Goal: Task Accomplishment & Management: Manage account settings

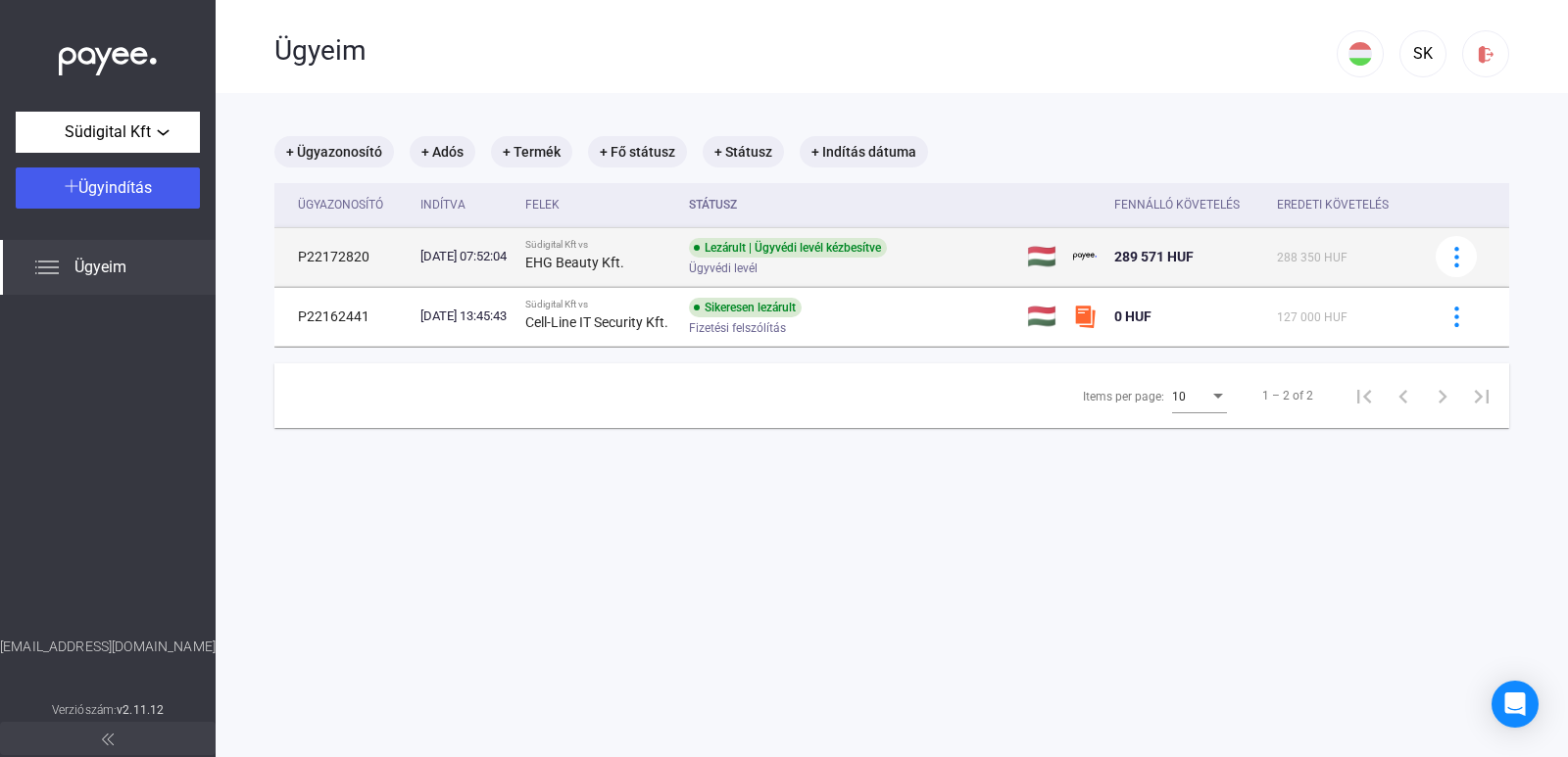
click at [815, 261] on div "Lezárult | Ügyvédi levél kézbesítve Ügyvédi levél" at bounding box center [845, 257] width 313 height 39
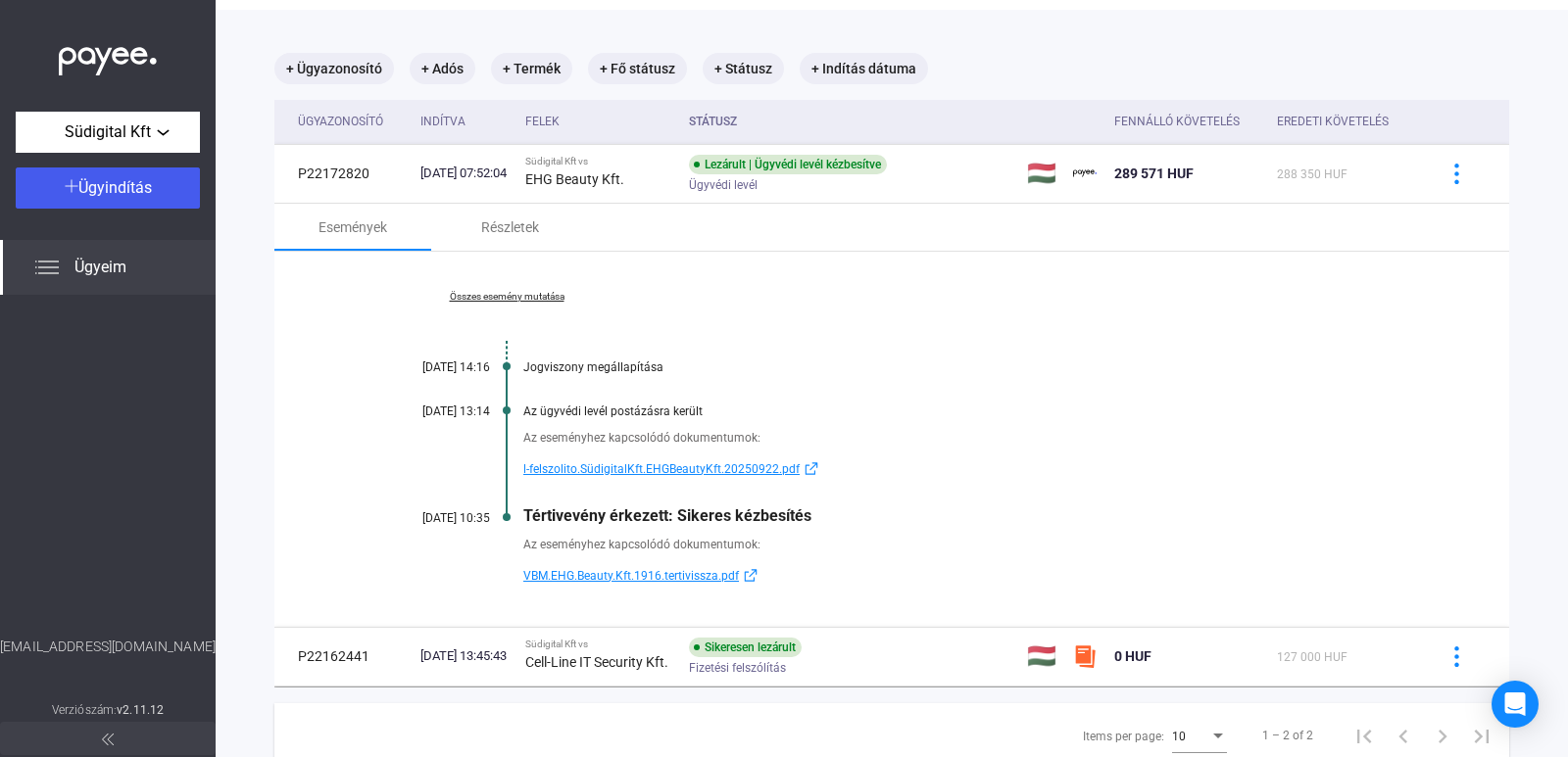
scroll to position [82, 0]
click at [512, 231] on div "Részletek" at bounding box center [510, 229] width 57 height 24
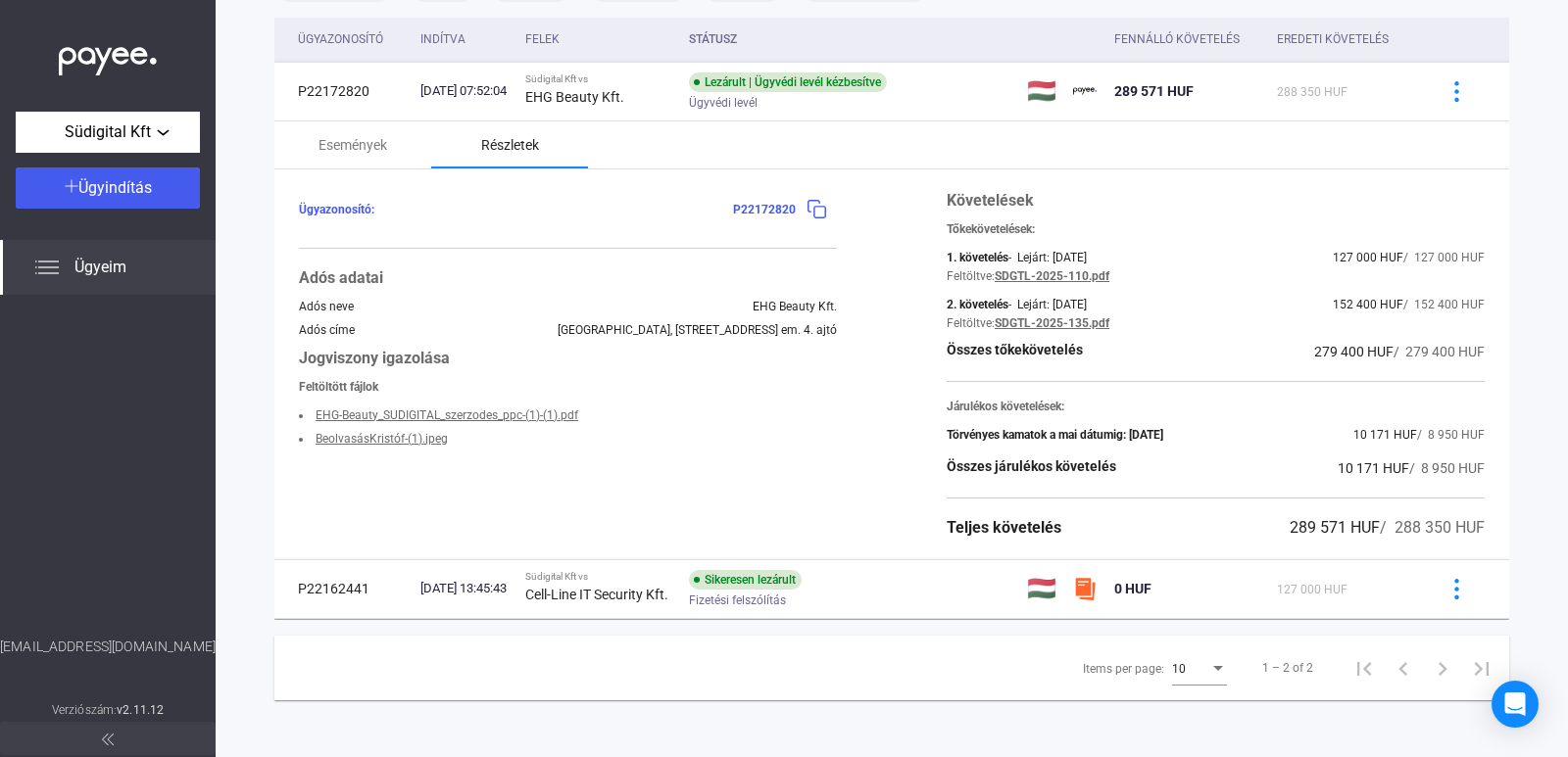
scroll to position [172, 0]
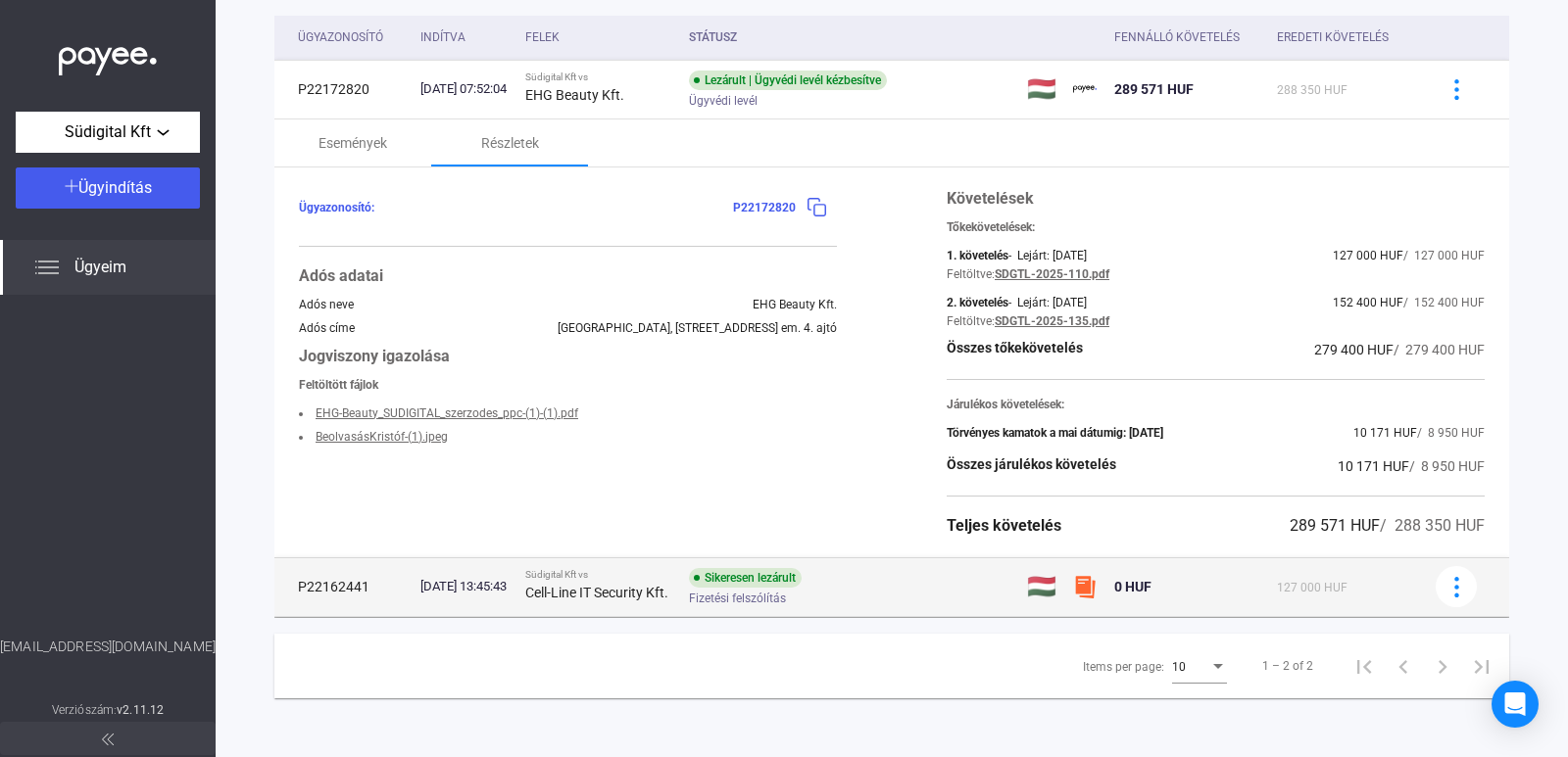
drag, startPoint x: 1264, startPoint y: 518, endPoint x: 1326, endPoint y: 565, distance: 77.8
click at [1326, 565] on tbody "P22172820 [DATE] 07:52:04 Südigital Kft vs EHG Beauty Kft. Lezárult | Ügyvédi l…" at bounding box center [892, 337] width 1235 height 557
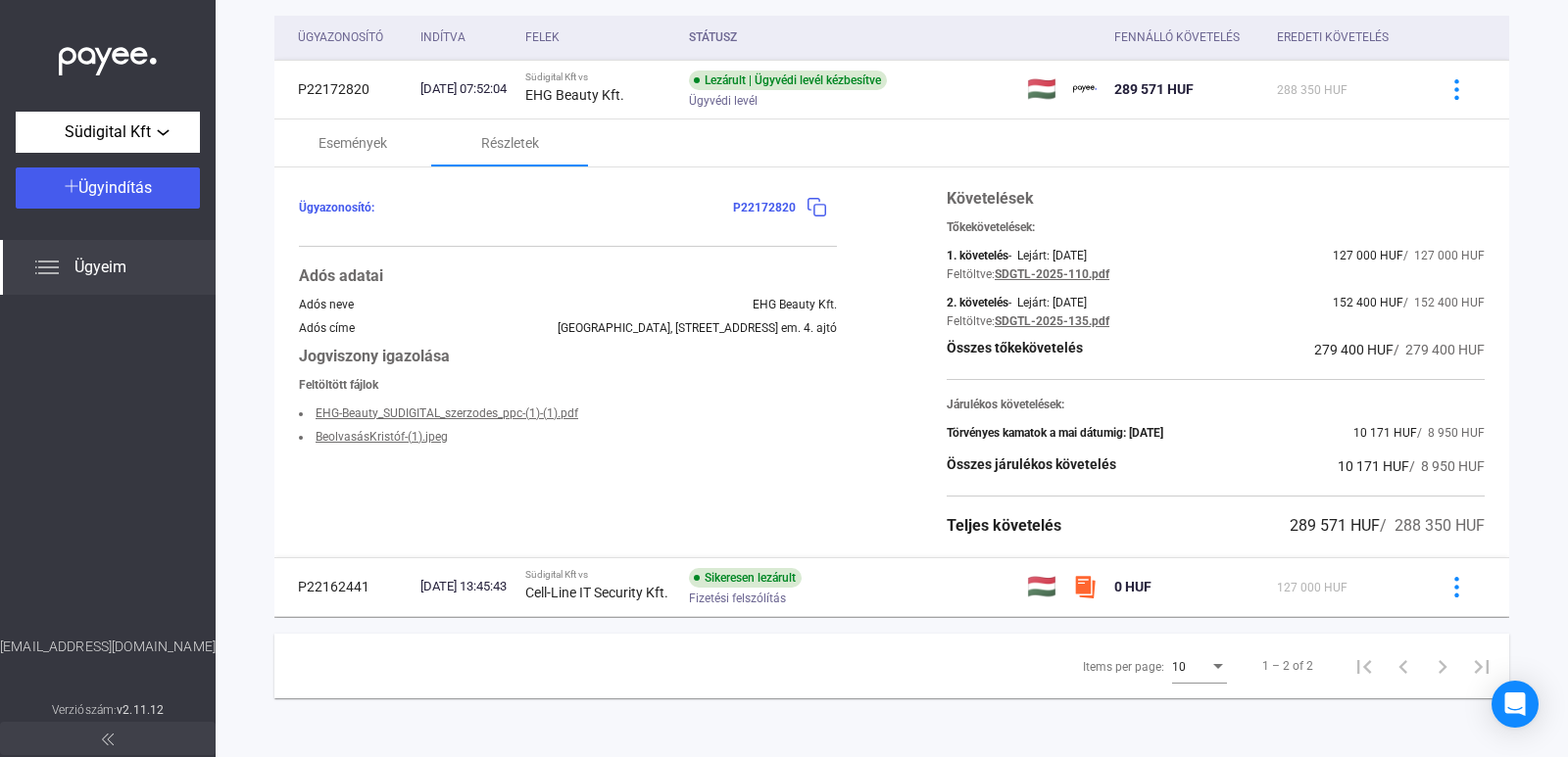
click at [1315, 346] on span "279 400 HUF" at bounding box center [1354, 350] width 79 height 16
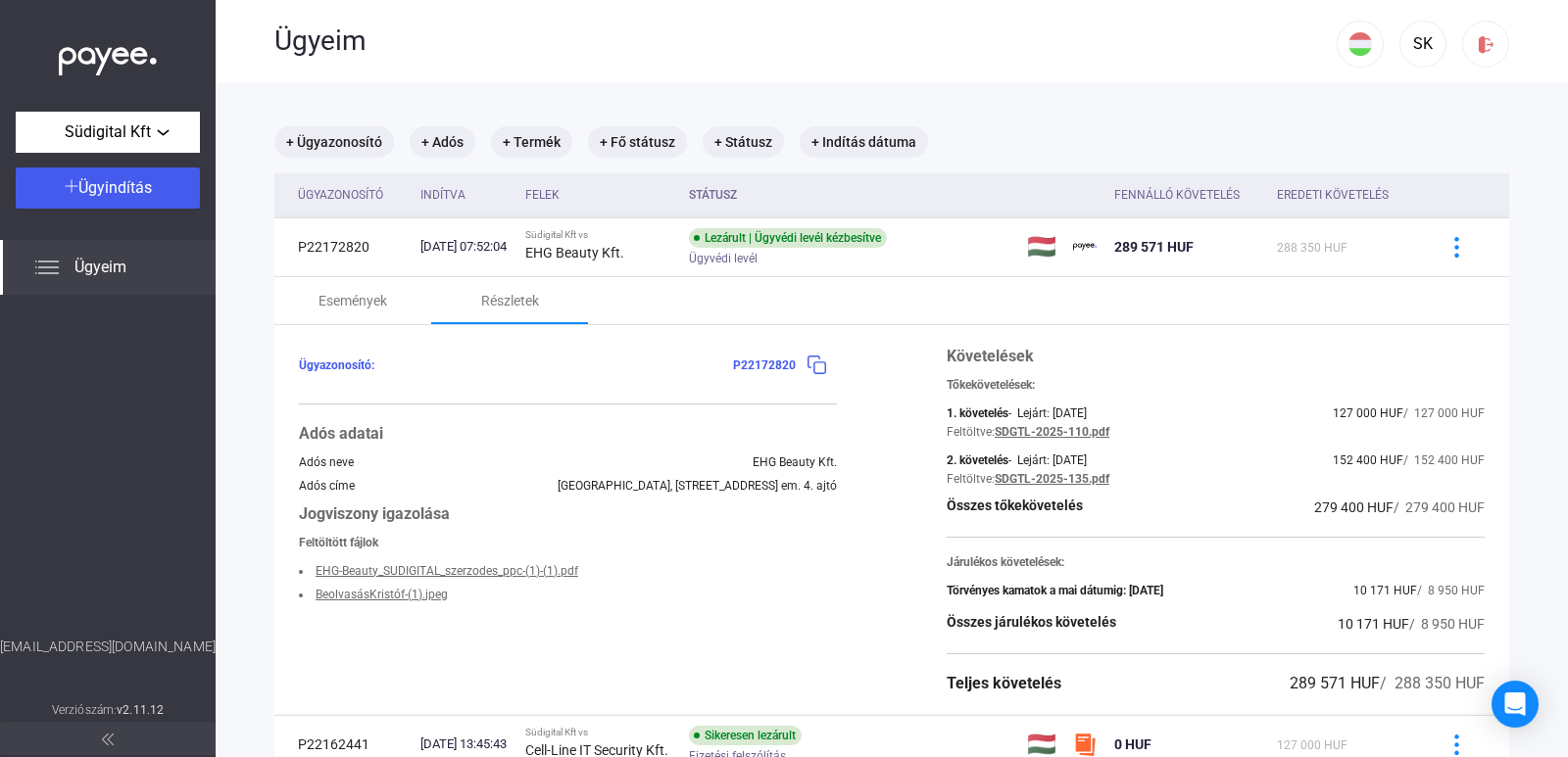
scroll to position [6, 0]
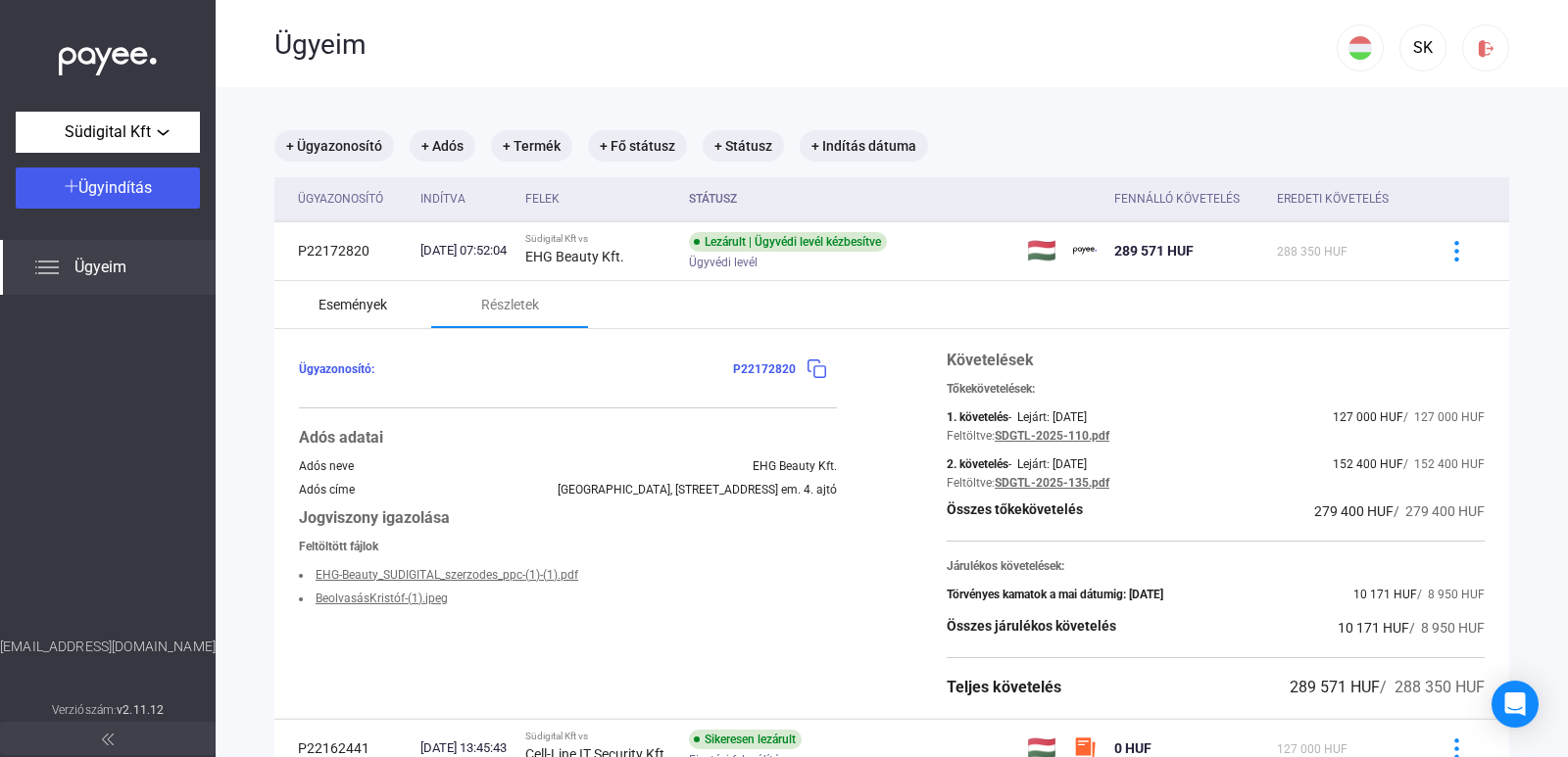
click at [358, 305] on div "Események" at bounding box center [352, 305] width 68 height 24
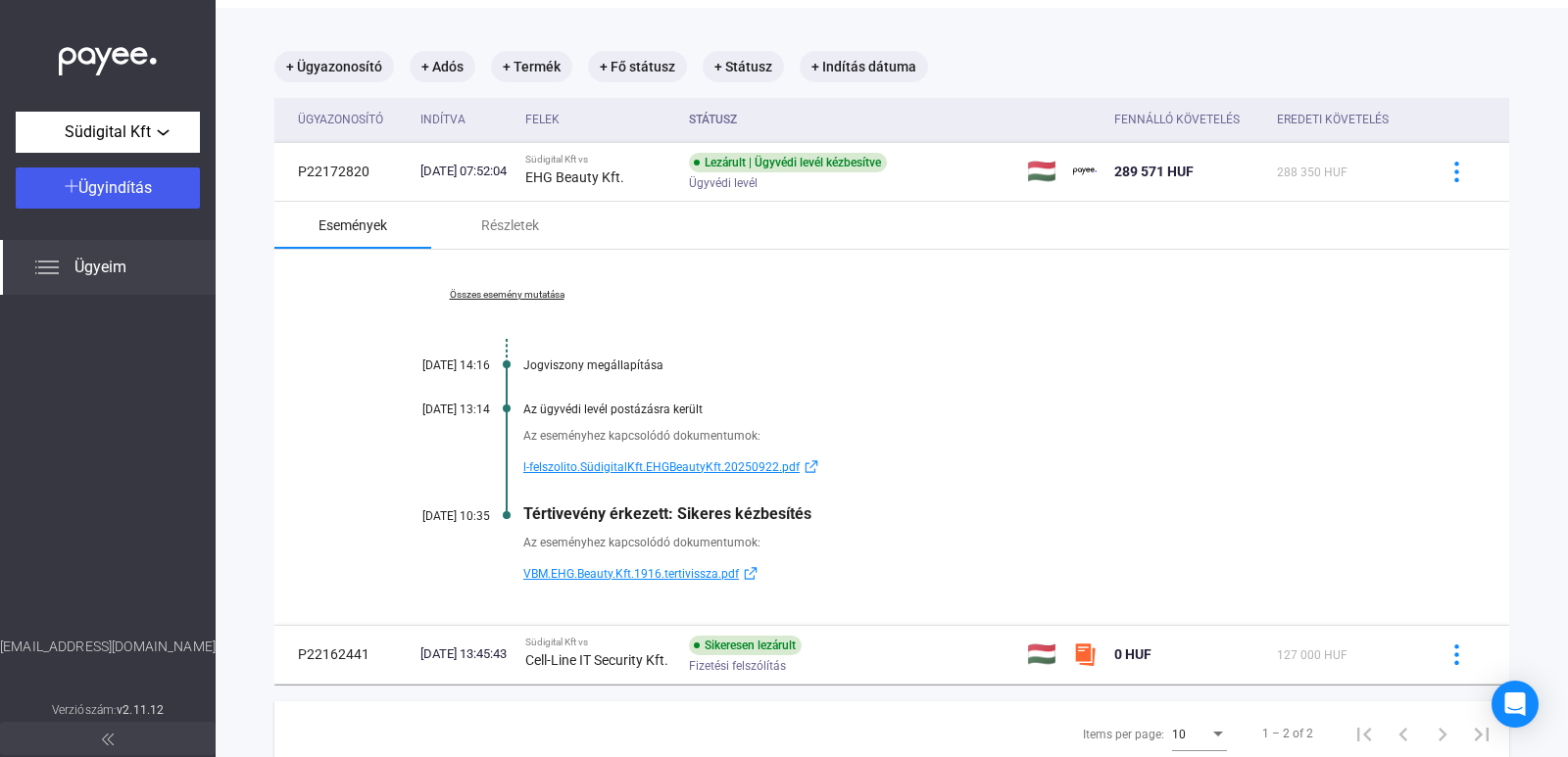
scroll to position [102, 0]
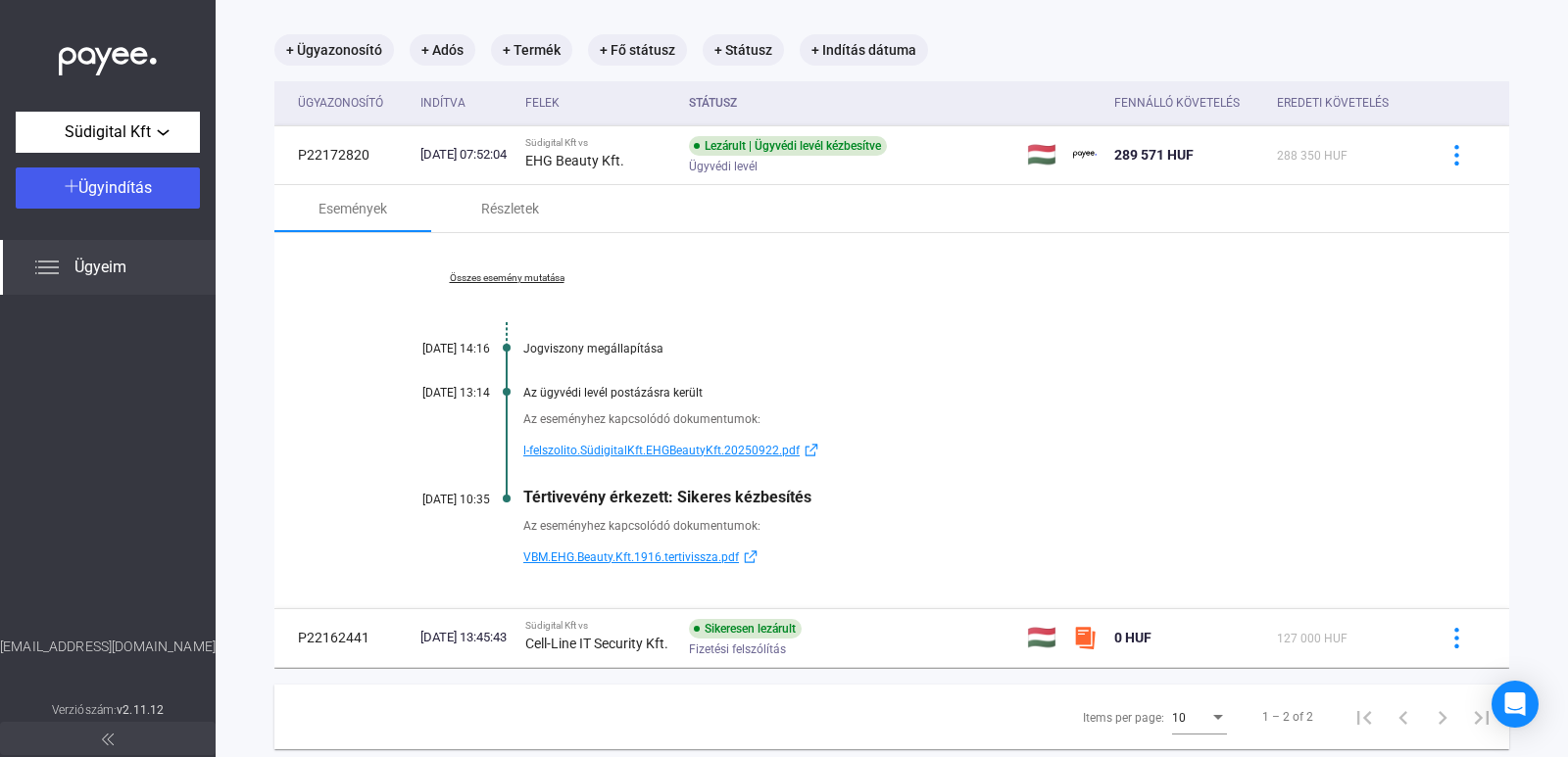
click at [610, 453] on span "l-felszolito.SüdigitalKft.EHGBeautyKft.20250922.pdf" at bounding box center [661, 451] width 276 height 24
click at [941, 580] on div "Összes esemény mutatása [DATE] 14:16 Jogviszony megállapítása [DATE] 13:14 Az ü…" at bounding box center [892, 421] width 1235 height 375
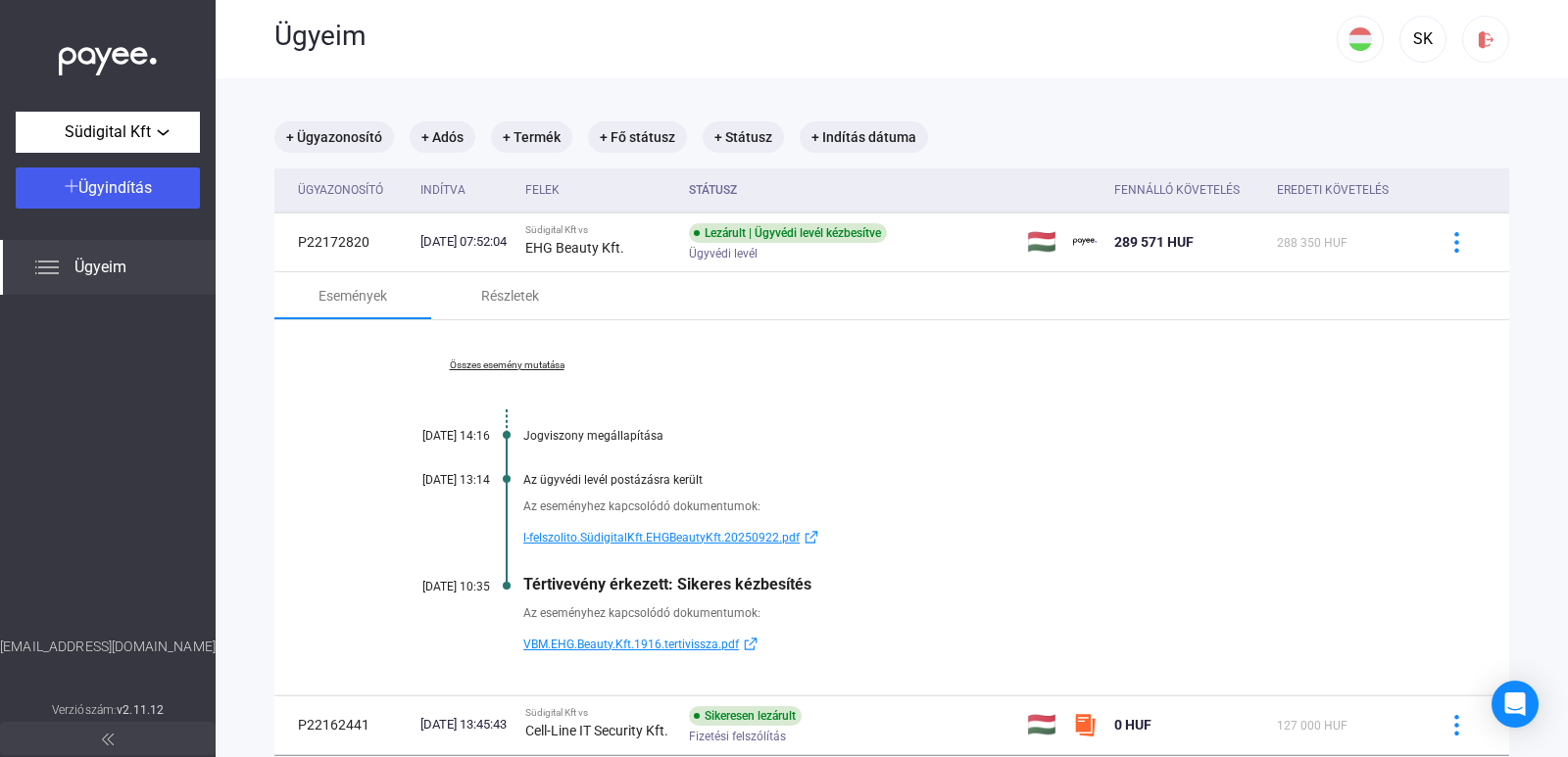
scroll to position [0, 0]
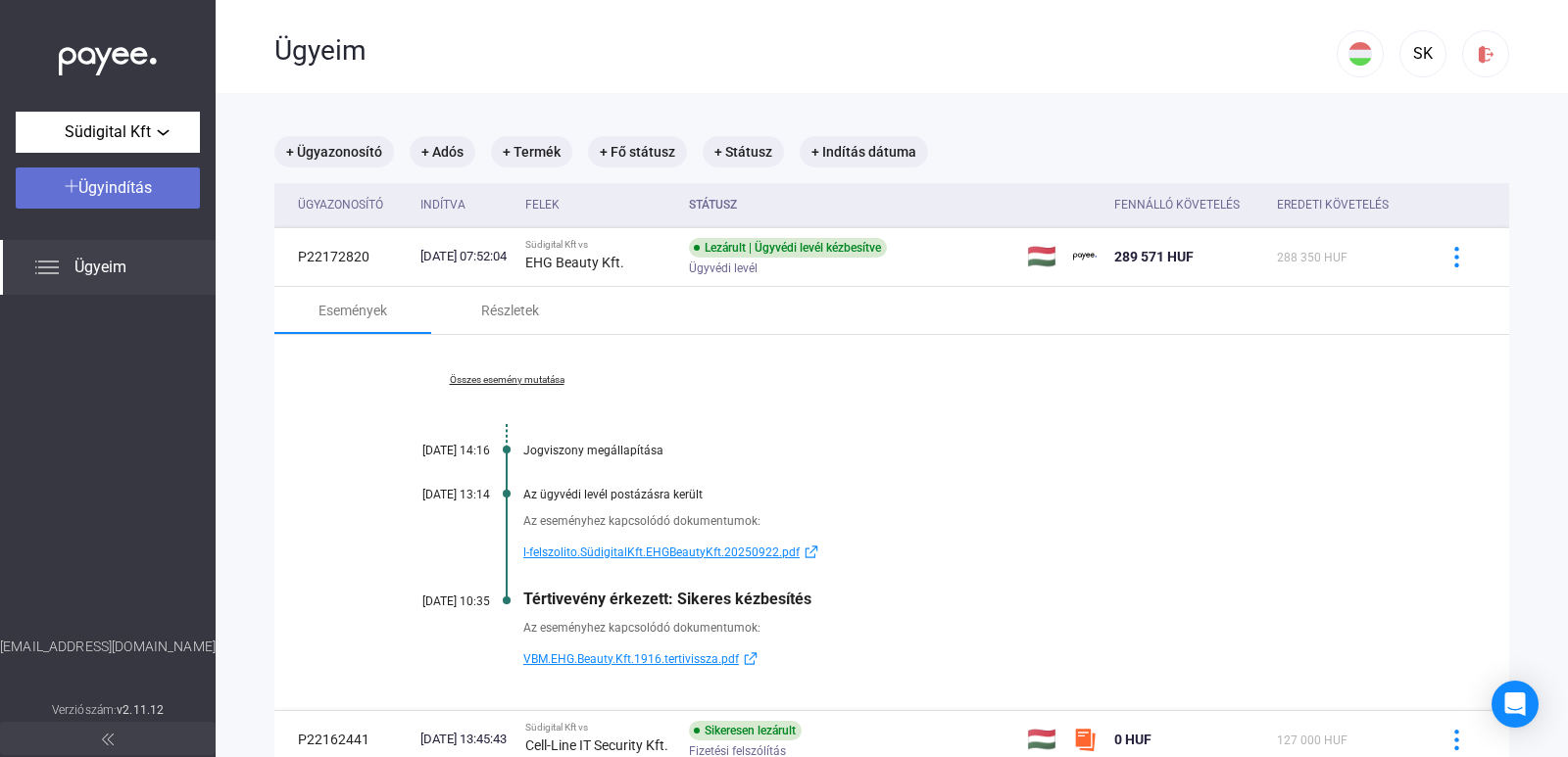
click at [146, 185] on span "Ügyindítás" at bounding box center [115, 187] width 73 height 19
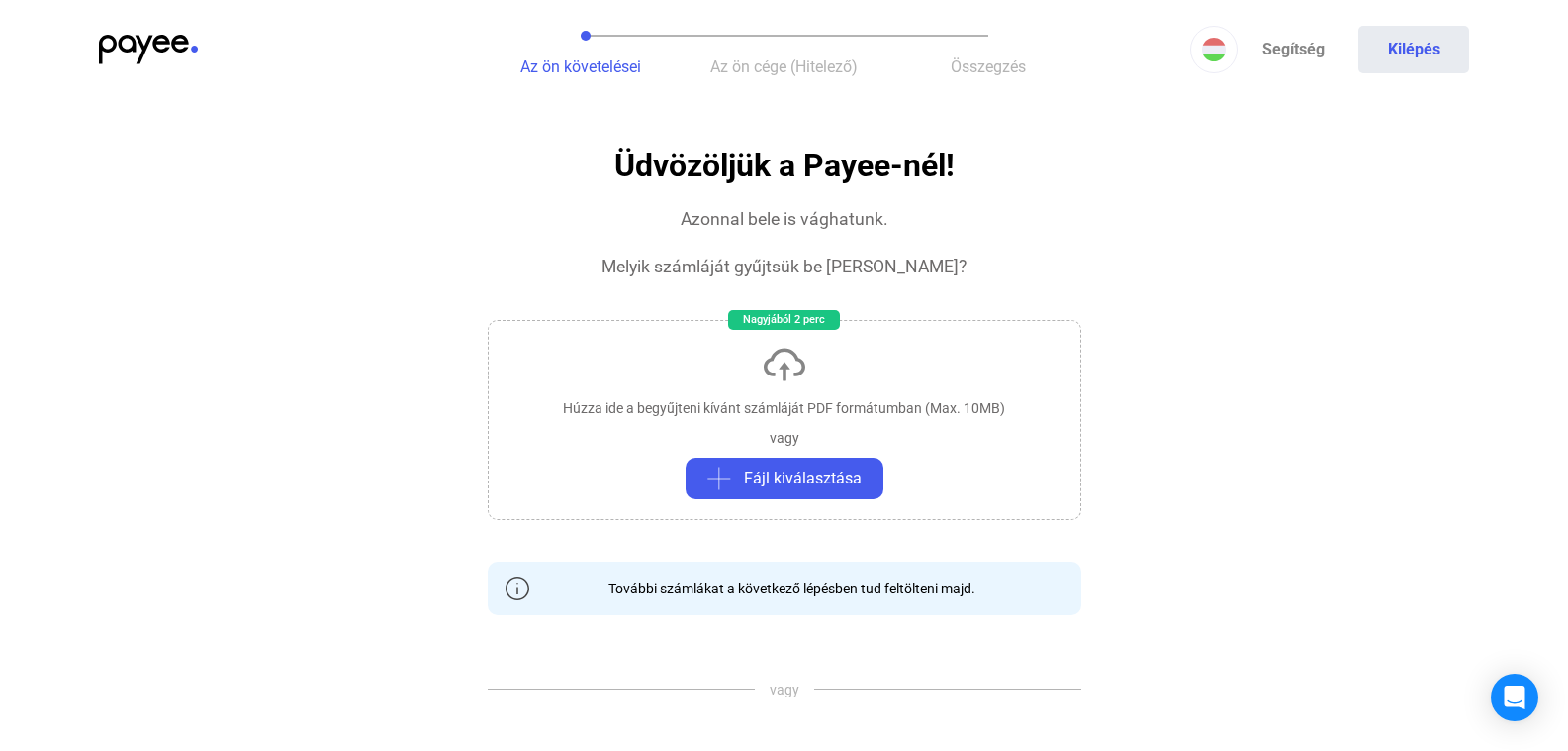
click at [140, 50] on img at bounding box center [148, 50] width 99 height 30
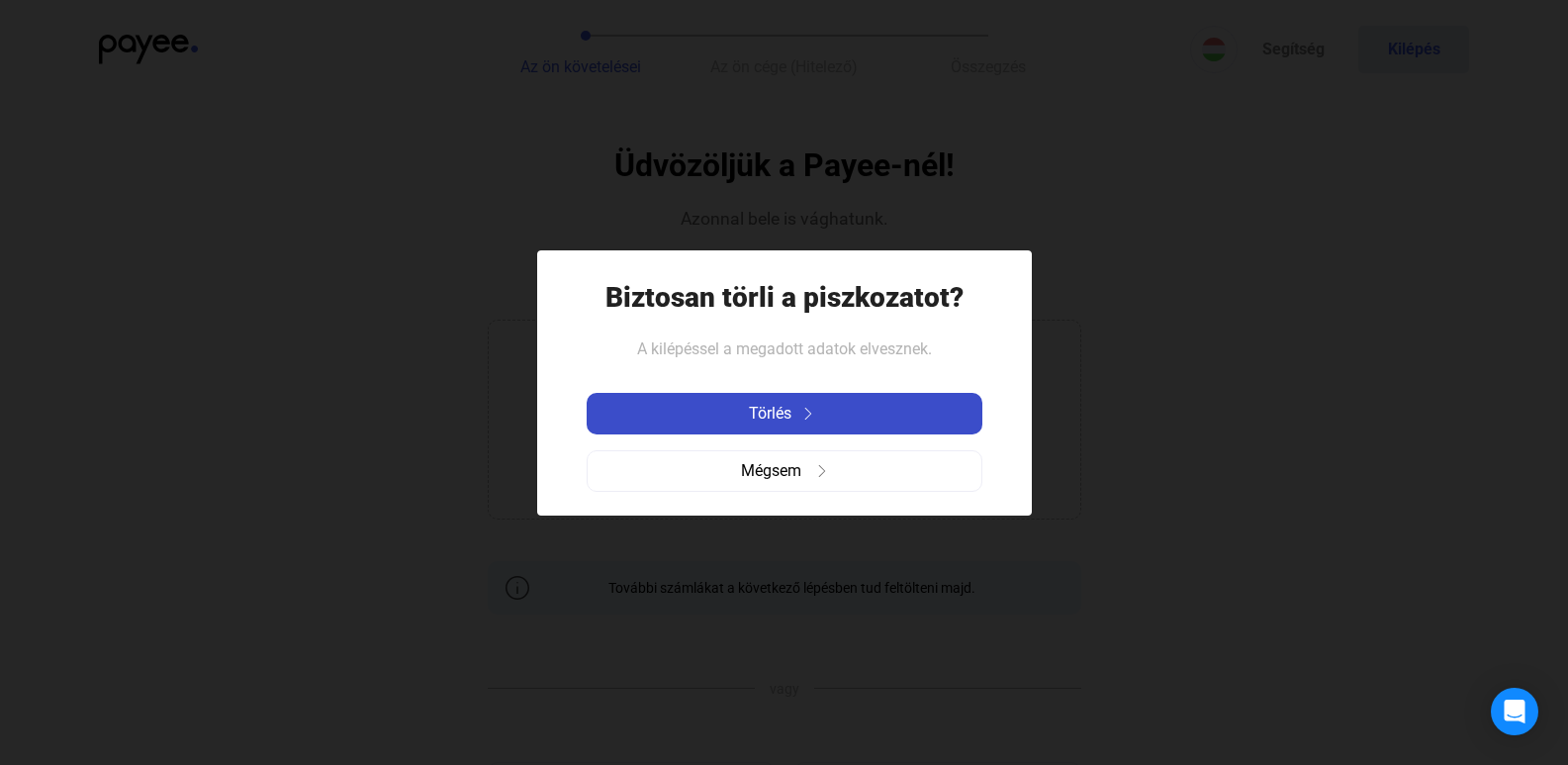
click at [722, 420] on div "Törlés" at bounding box center [784, 414] width 384 height 24
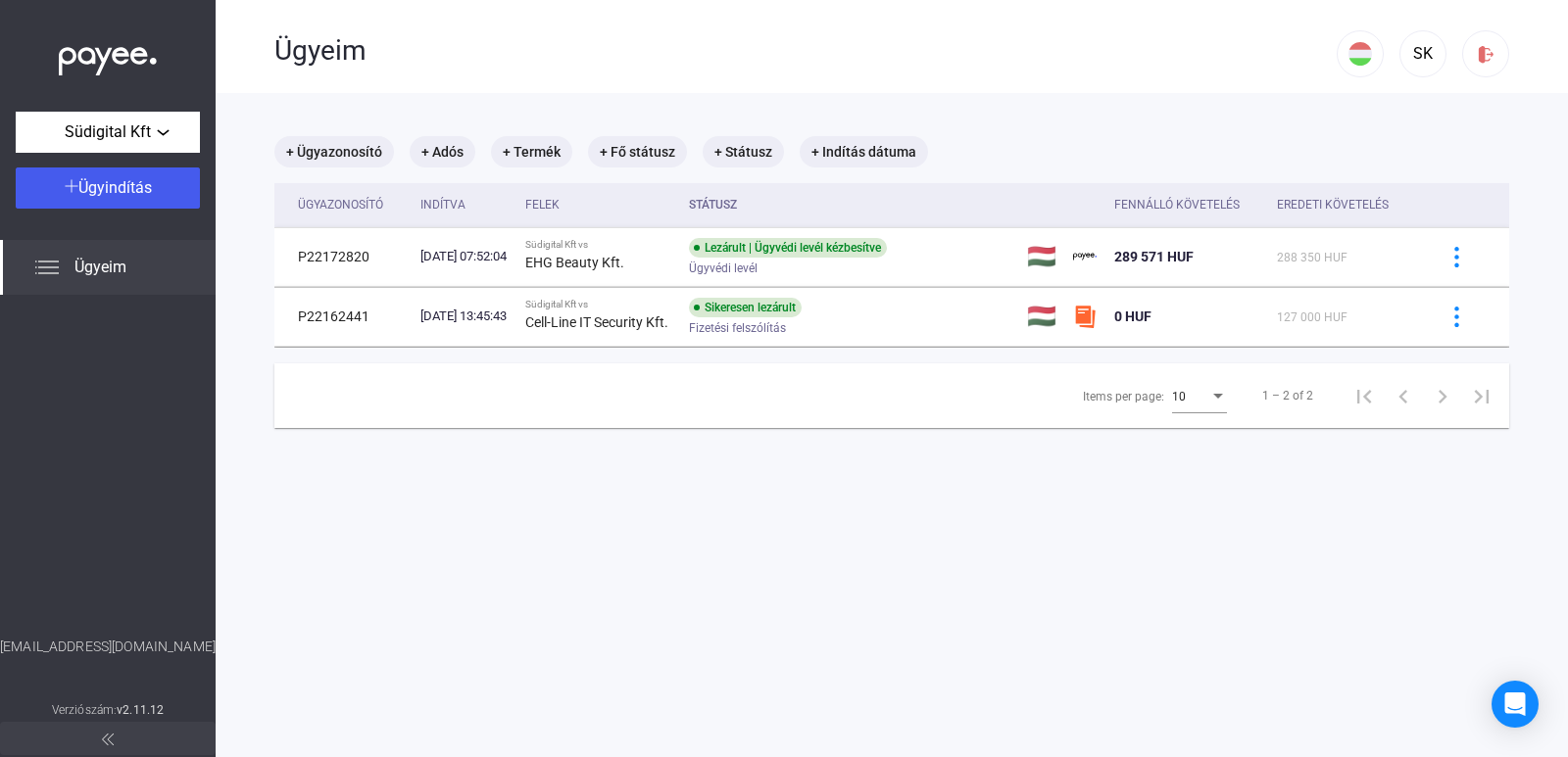
click at [147, 270] on div "Ügyeim" at bounding box center [108, 267] width 216 height 54
click at [176, 142] on div "Südigital Kft" at bounding box center [108, 133] width 172 height 25
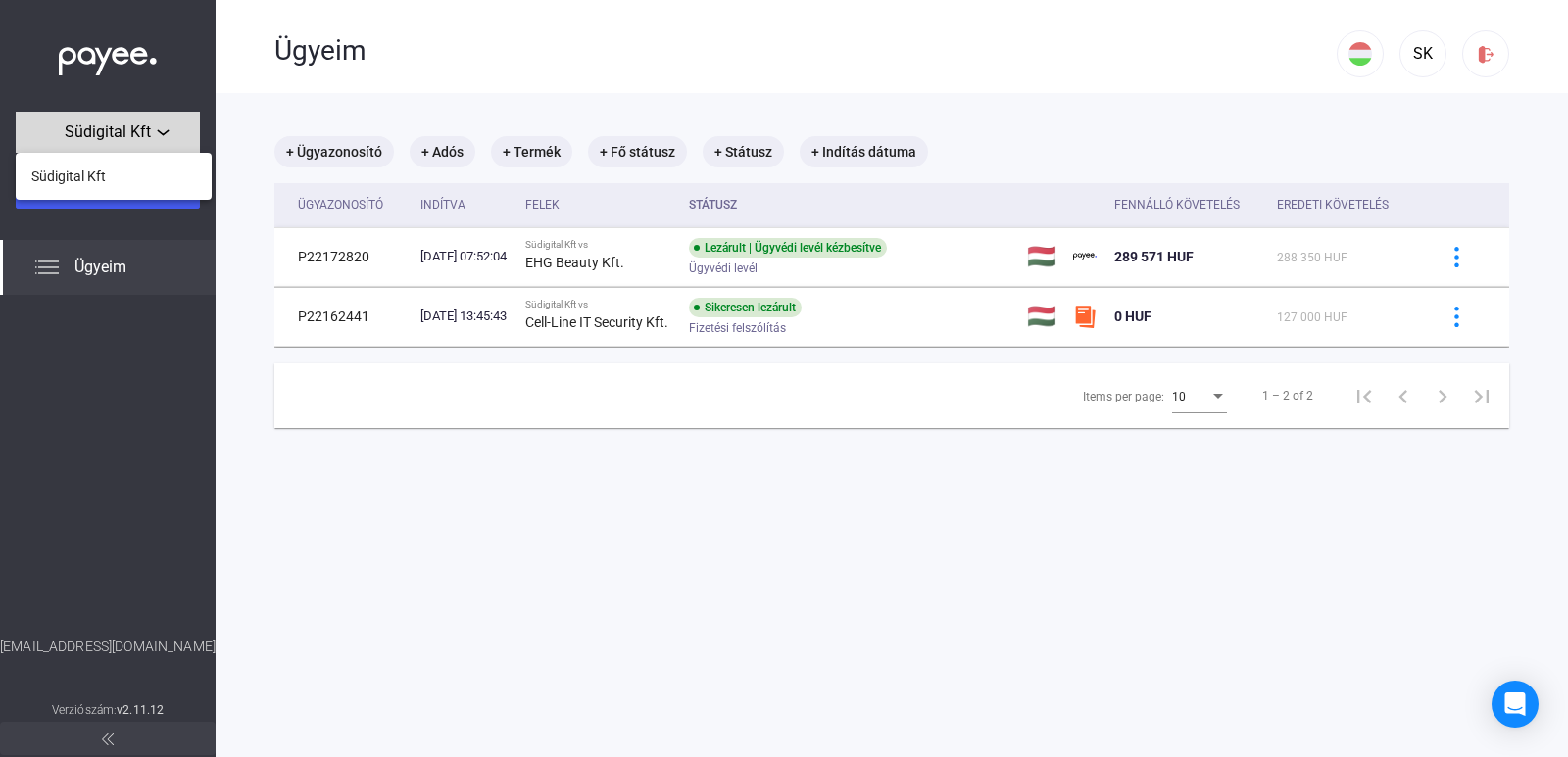
click at [176, 142] on div at bounding box center [784, 378] width 1568 height 757
